Goal: Task Accomplishment & Management: Use online tool/utility

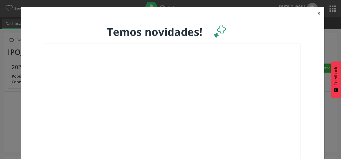
click at [317, 15] on button "×" at bounding box center [318, 13] width 11 height 13
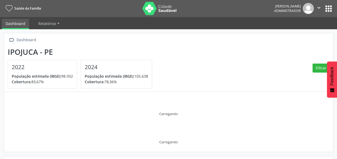
click at [329, 6] on button "apps" at bounding box center [328, 8] width 9 height 9
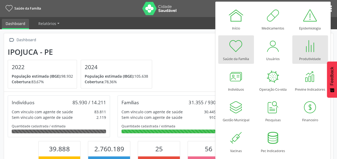
click at [306, 54] on div "Produtividade" at bounding box center [310, 57] width 22 height 7
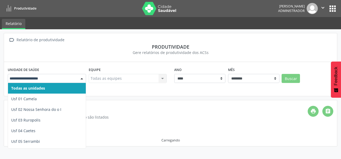
click at [79, 79] on div at bounding box center [82, 78] width 8 height 9
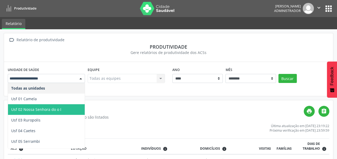
click at [85, 112] on div "Relatório de produtividade Somente agentes ativos no mês selecionado são listad…" at bounding box center [156, 113] width 296 height 14
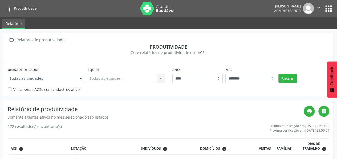
click at [81, 78] on div at bounding box center [81, 78] width 8 height 9
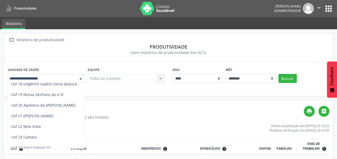
scroll to position [211, 0]
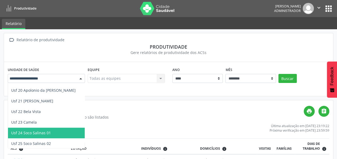
click at [51, 133] on span "Usf 24 Soco Salinas 01" at bounding box center [46, 133] width 77 height 11
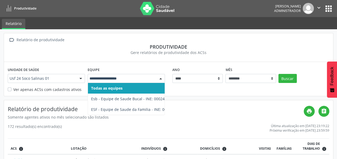
click at [157, 77] on div at bounding box center [160, 78] width 8 height 9
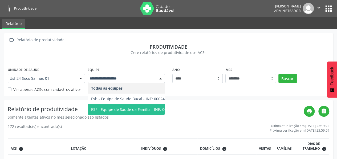
click at [150, 109] on span "ESF - Equipe de Saude da Familia - INE: 0002427370" at bounding box center [137, 109] width 92 height 5
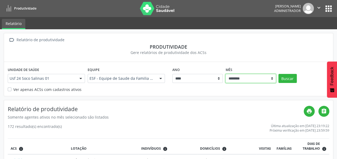
click at [274, 77] on select "******** ****** ***** ***** **** ***** ***** ********* *******" at bounding box center [250, 78] width 51 height 9
select select "**"
click at [225, 74] on select "******** ****** ***** ***** **** ***** ***** ********* *******" at bounding box center [250, 78] width 51 height 9
click at [289, 78] on button "Buscar" at bounding box center [287, 78] width 18 height 9
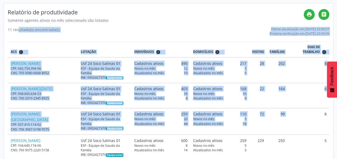
scroll to position [88, 0]
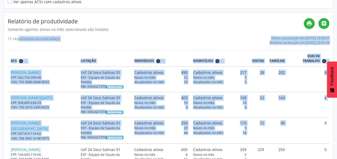
drag, startPoint x: 289, startPoint y: 78, endPoint x: 340, endPoint y: 8, distance: 86.4
click at [309, 22] on icon "print" at bounding box center [309, 23] width 6 height 6
click at [96, 37] on div "11 resultado(s) encontrado(s) Última atualização em [DATE] 23:06:57 Próxima ver…" at bounding box center [168, 40] width 321 height 9
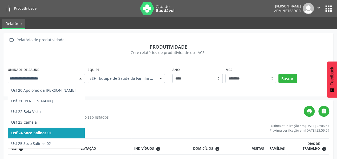
click at [80, 79] on div at bounding box center [81, 78] width 8 height 9
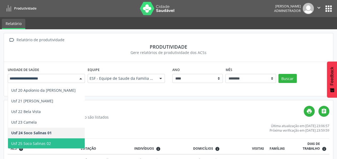
click at [50, 143] on span "Usf 25 Soco Salinas 02" at bounding box center [46, 143] width 77 height 11
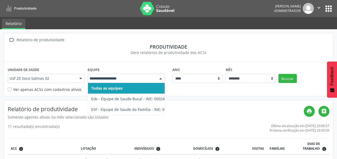
click at [161, 77] on div at bounding box center [160, 78] width 8 height 9
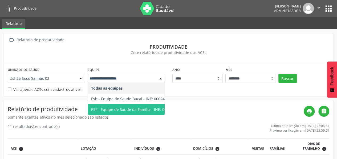
click at [147, 109] on span "ESF - Equipe de Saude da Familia - INE: 0002427737" at bounding box center [137, 109] width 92 height 5
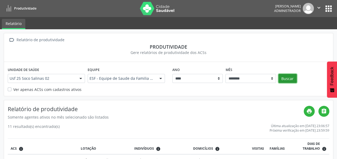
click at [288, 79] on button "Buscar" at bounding box center [287, 78] width 18 height 9
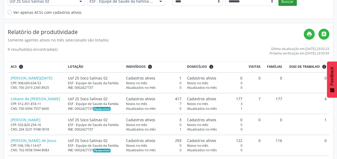
scroll to position [83, 0]
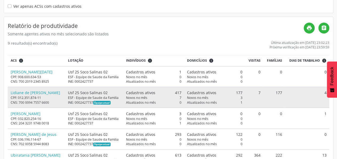
click at [9, 108] on td "Lidiane de [PERSON_NAME] CPF: 012.351.874-11 CNS: 700 0094 7557 6600" at bounding box center [36, 97] width 57 height 21
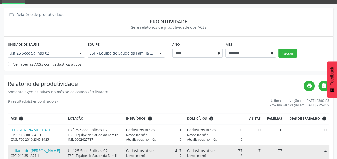
scroll to position [24, 0]
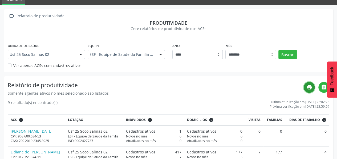
click at [312, 90] on link "print" at bounding box center [308, 87] width 11 height 11
